Goal: Information Seeking & Learning: Learn about a topic

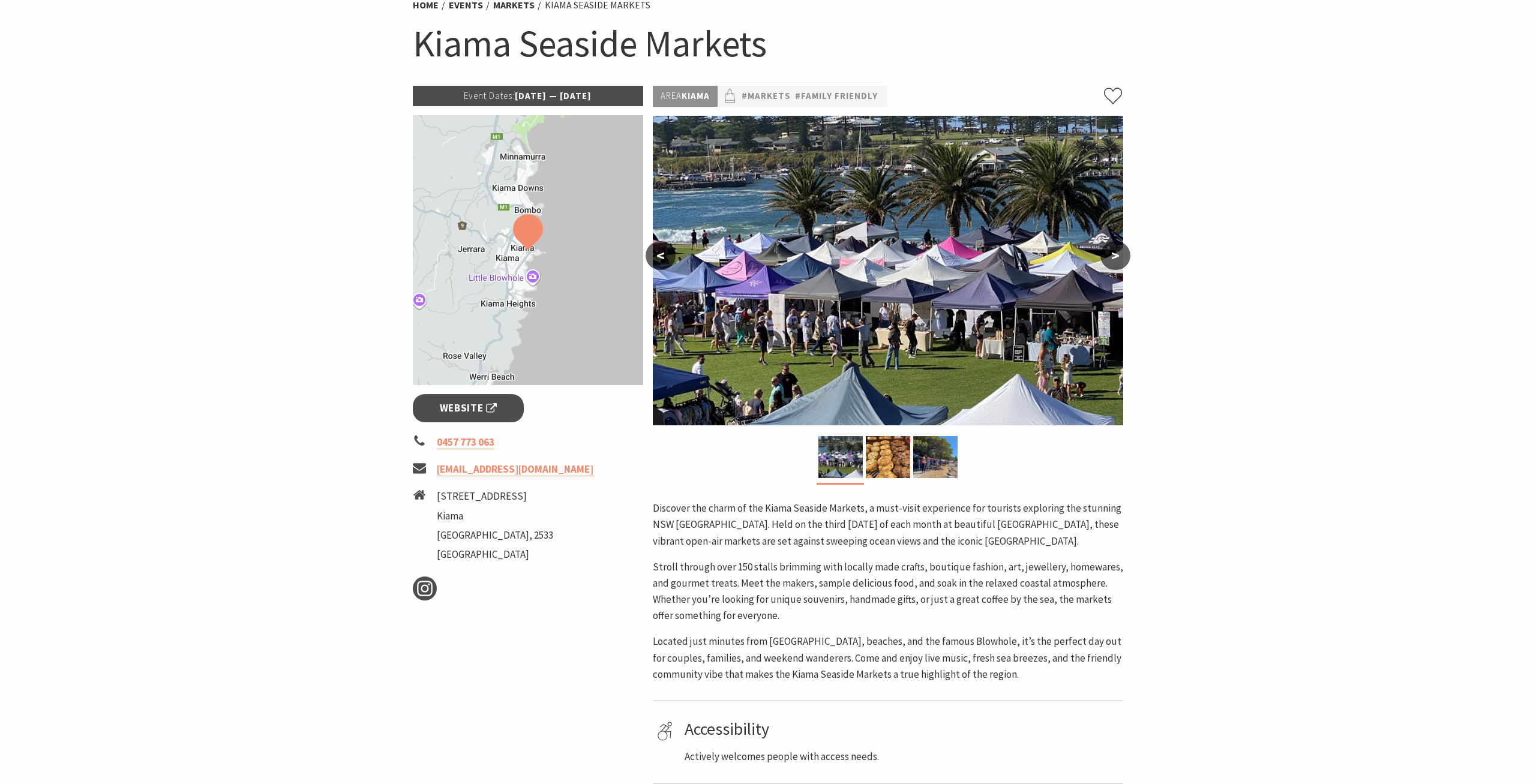
scroll to position [122, 0]
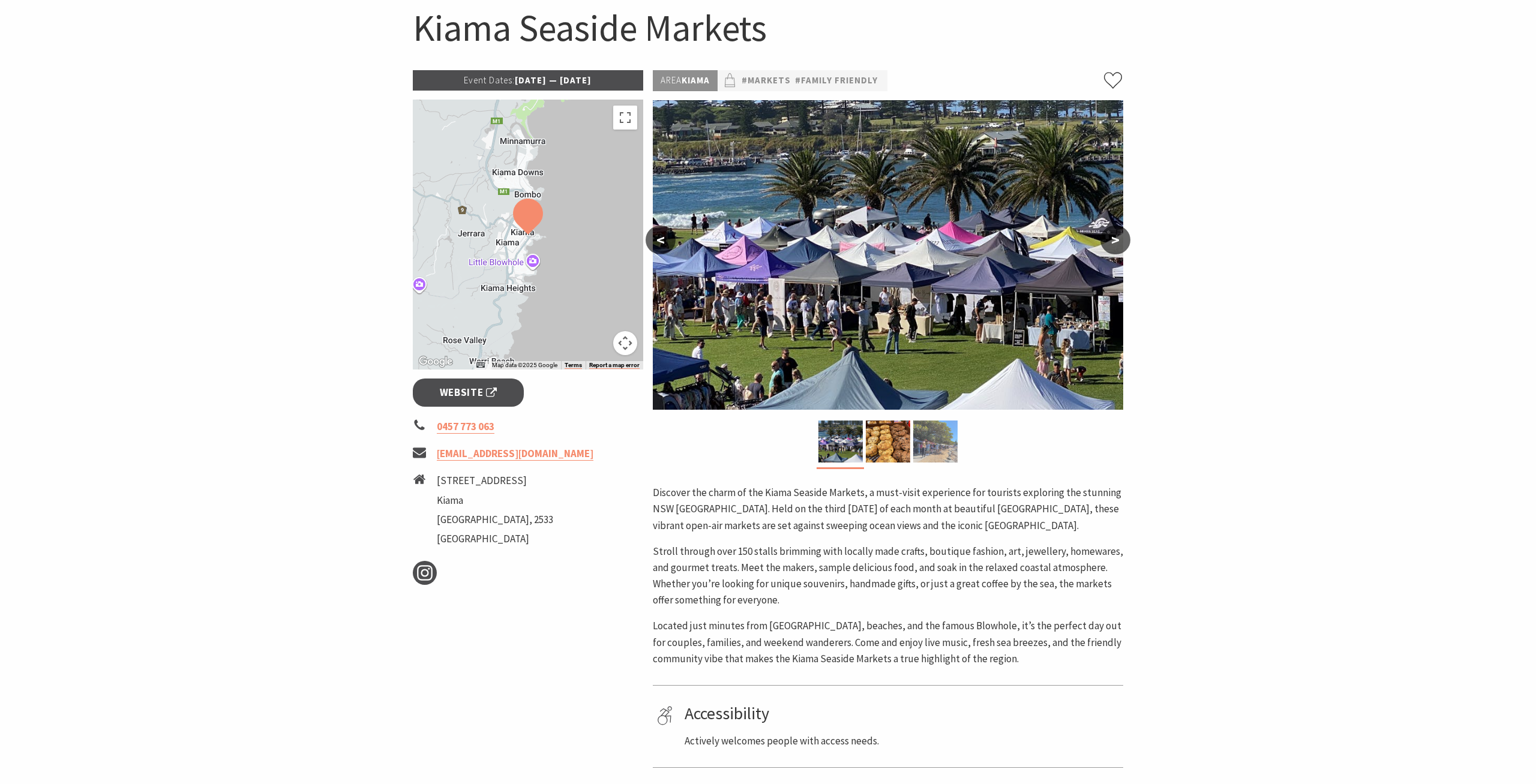
click at [913, 451] on div at bounding box center [935, 441] width 48 height 42
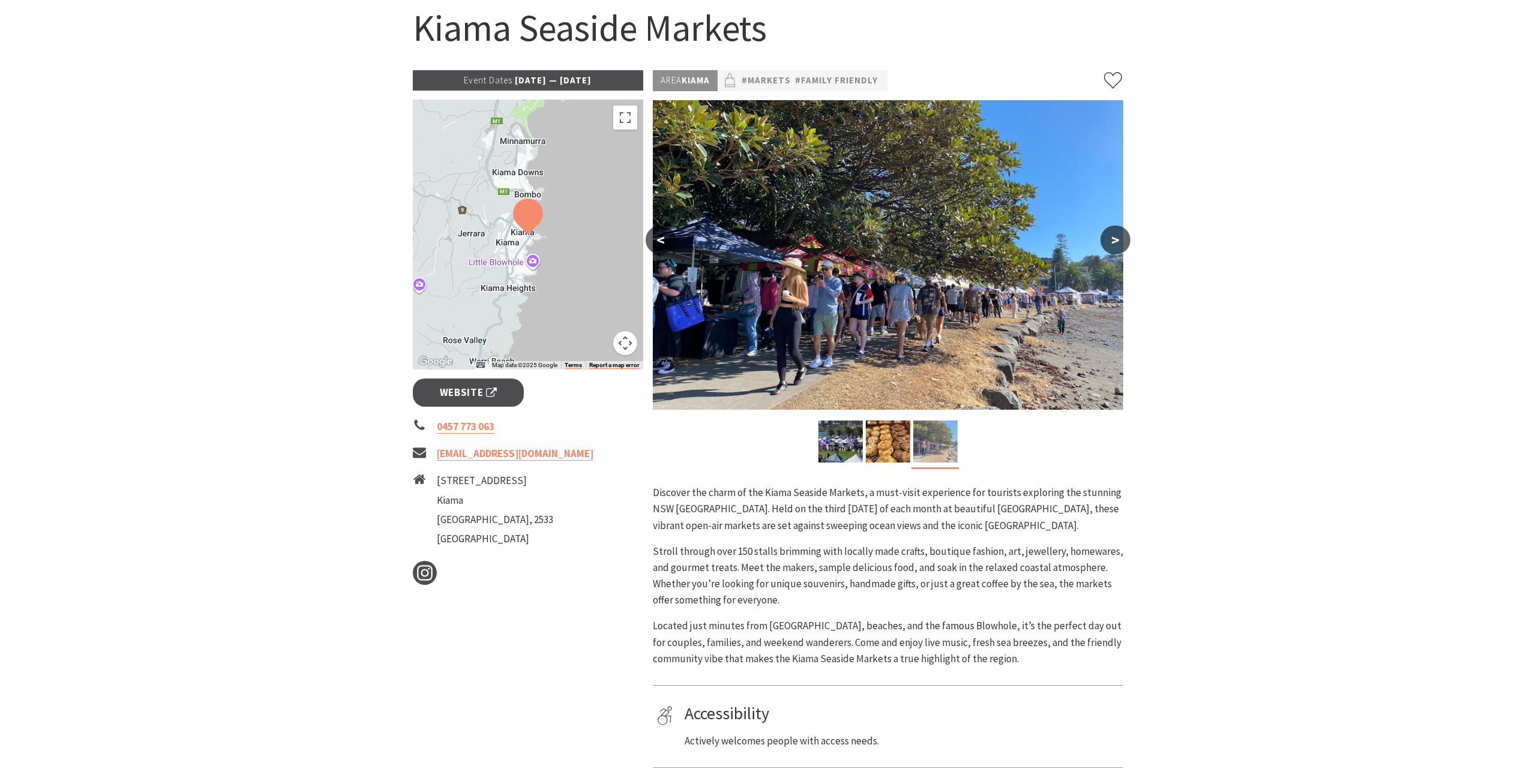
click at [921, 444] on img at bounding box center [935, 441] width 44 height 42
click at [883, 438] on img at bounding box center [888, 441] width 44 height 42
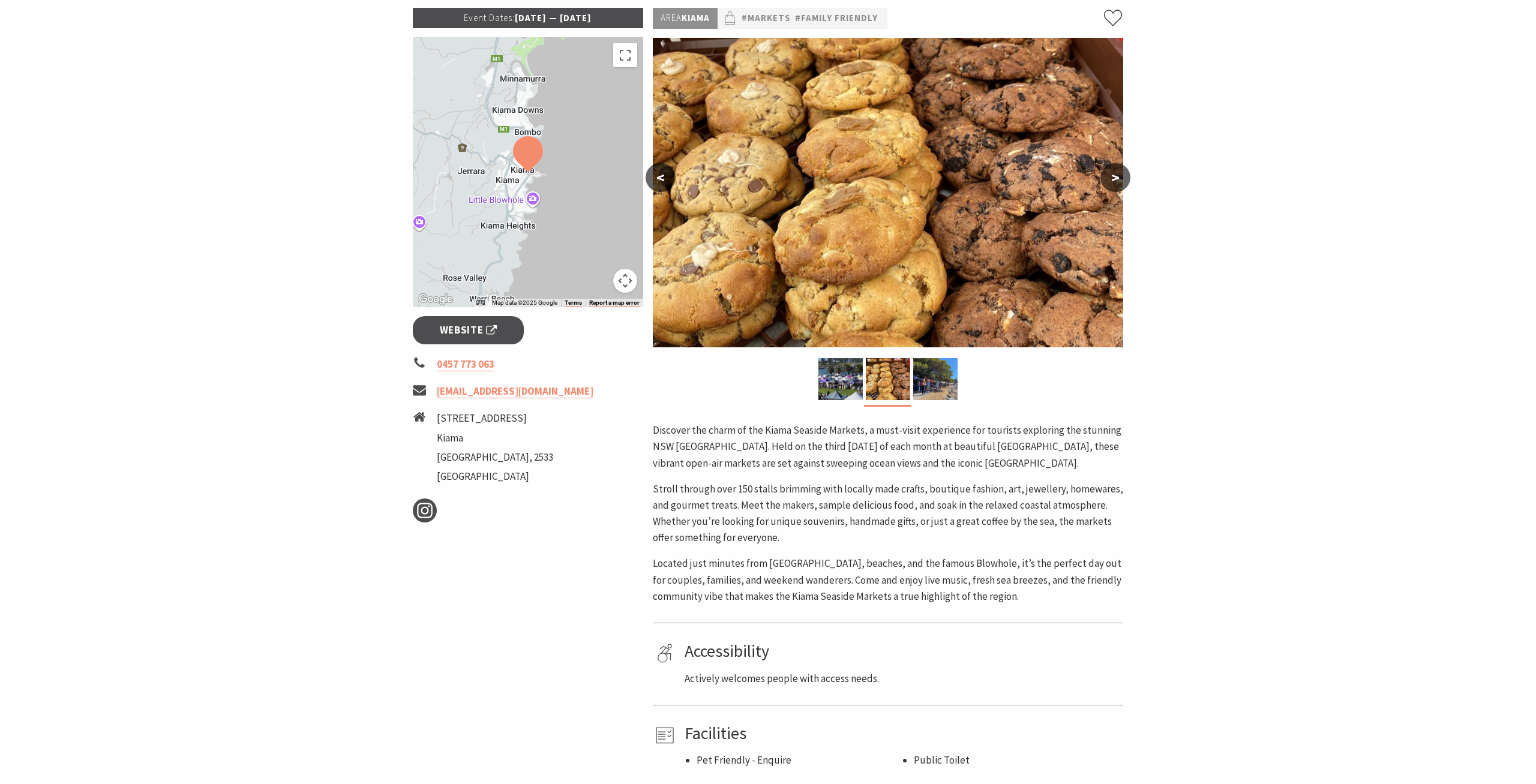
scroll to position [183, 0]
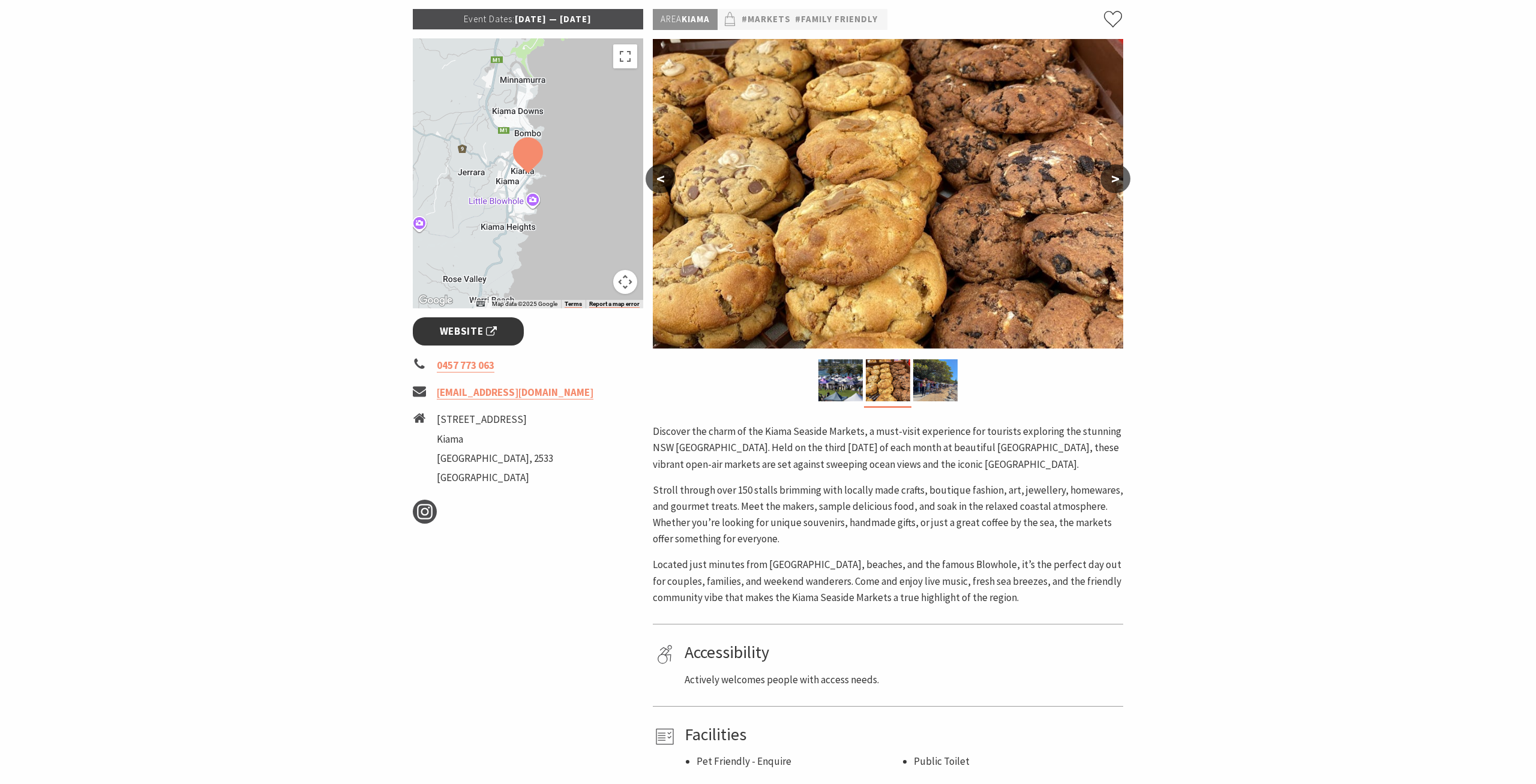
click at [475, 331] on span "Website" at bounding box center [469, 331] width 58 height 16
